Goal: Navigation & Orientation: Find specific page/section

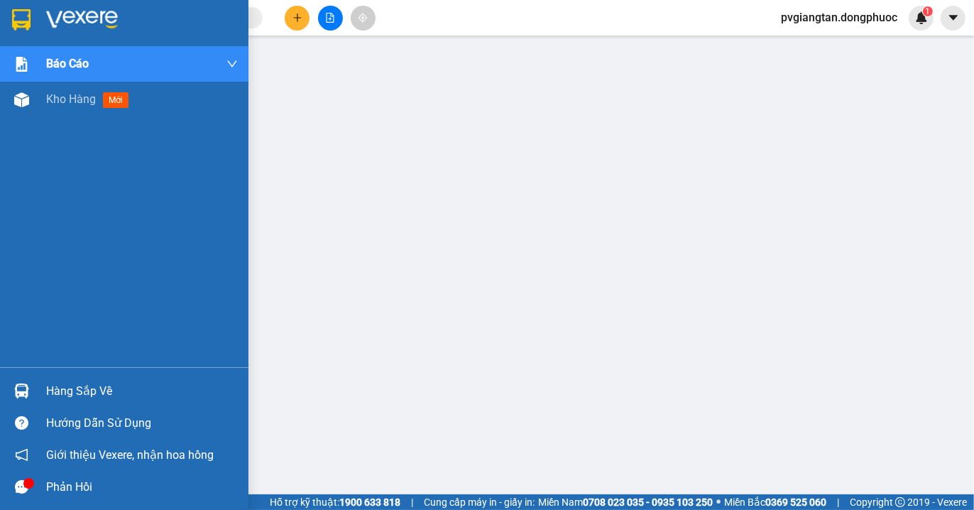
click at [73, 387] on div "Hàng sắp về" at bounding box center [142, 391] width 192 height 21
click at [90, 96] on span "Kho hàng" at bounding box center [71, 98] width 50 height 13
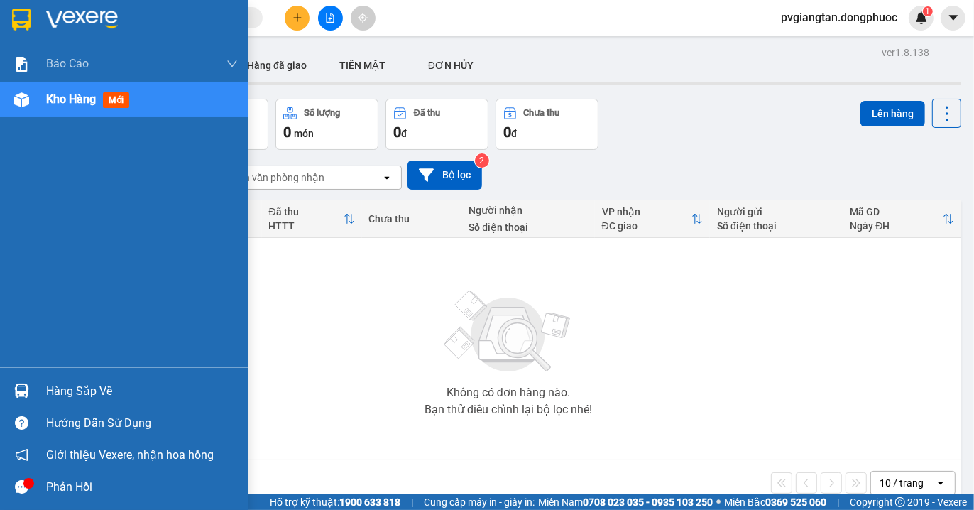
click at [67, 383] on div "Hàng sắp về" at bounding box center [142, 391] width 192 height 21
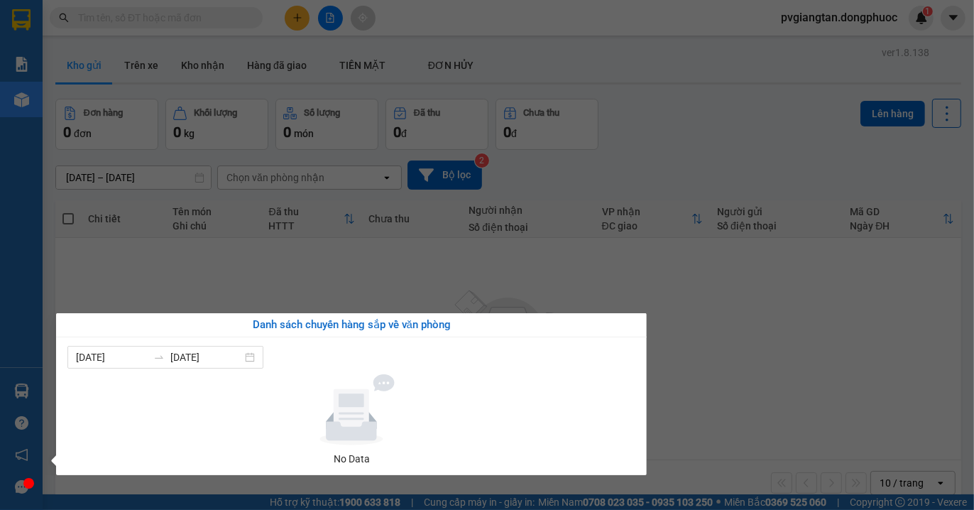
click at [675, 357] on section "Kết quả tìm kiếm ( 0 ) Bộ lọc No Data pvgiangtan.dongphuoc 1 Báo cáo Mẫu 1: Báo…" at bounding box center [487, 255] width 974 height 510
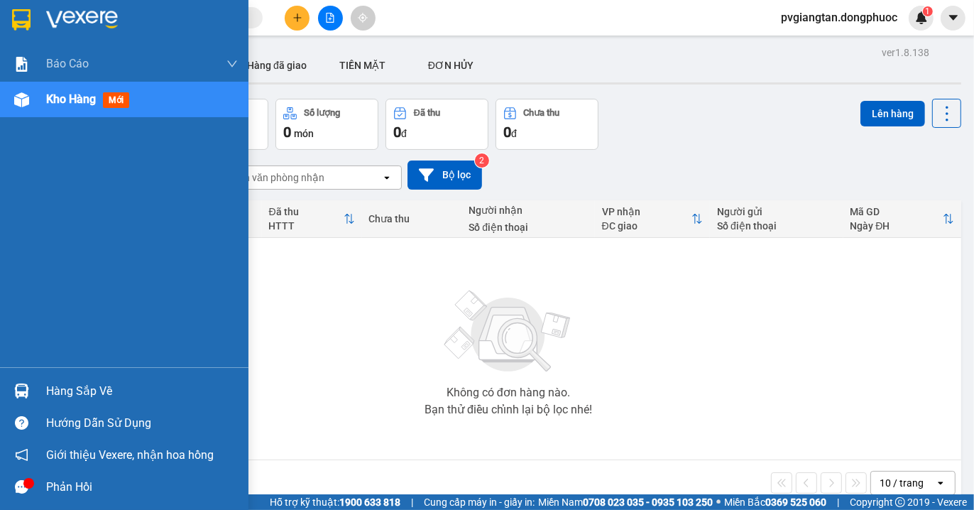
click at [138, 103] on div "Kho hàng mới" at bounding box center [142, 100] width 192 height 36
